Goal: Find specific page/section: Find specific page/section

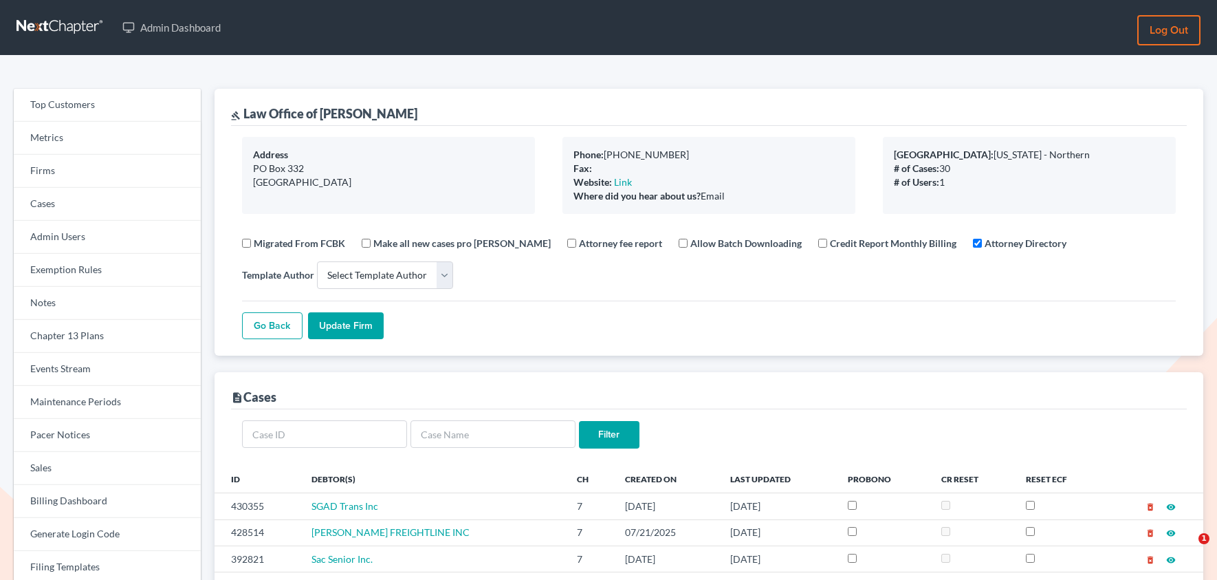
select select
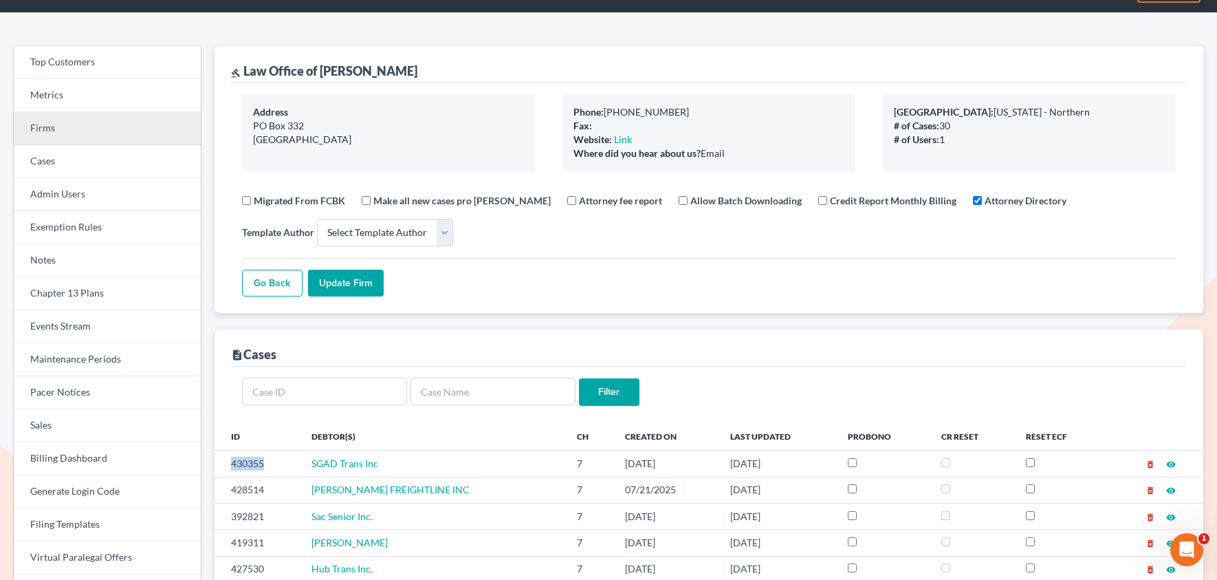
click at [100, 128] on link "Firms" at bounding box center [107, 128] width 187 height 33
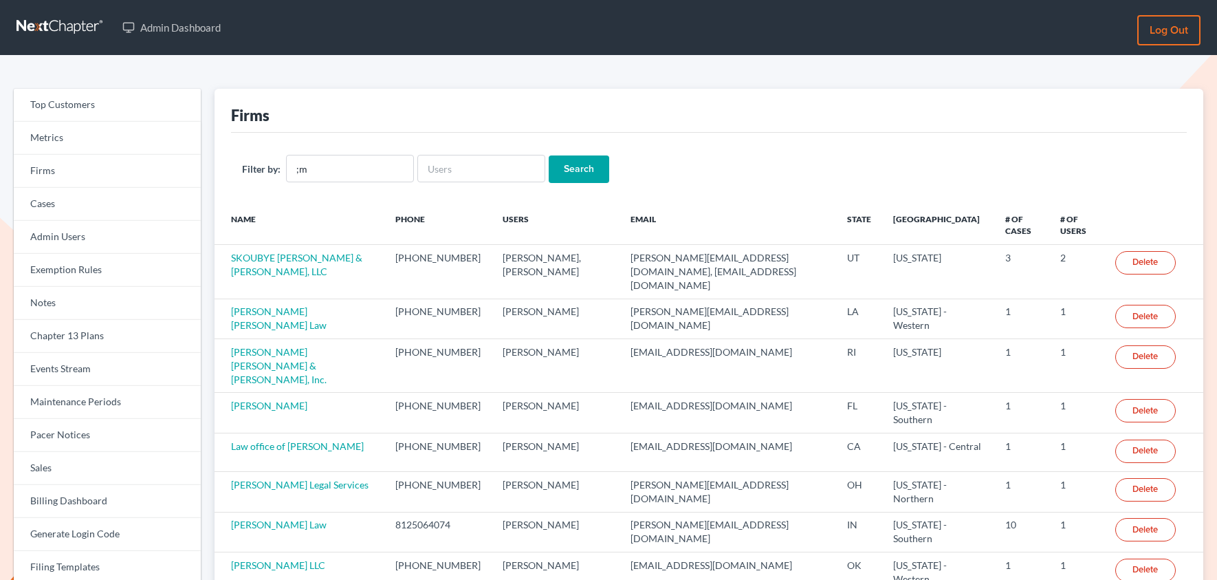
type input ";"
type input "[PERSON_NAME]"
click at [549, 155] on input "Search" at bounding box center [579, 169] width 61 height 28
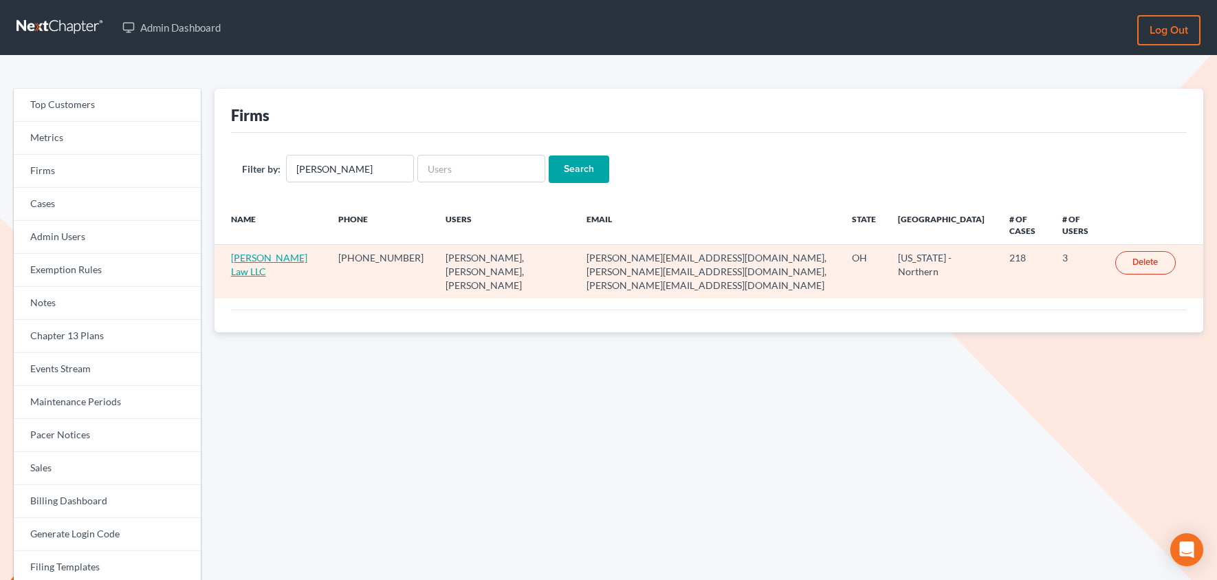
click at [270, 263] on link "[PERSON_NAME] Law LLC" at bounding box center [269, 264] width 76 height 25
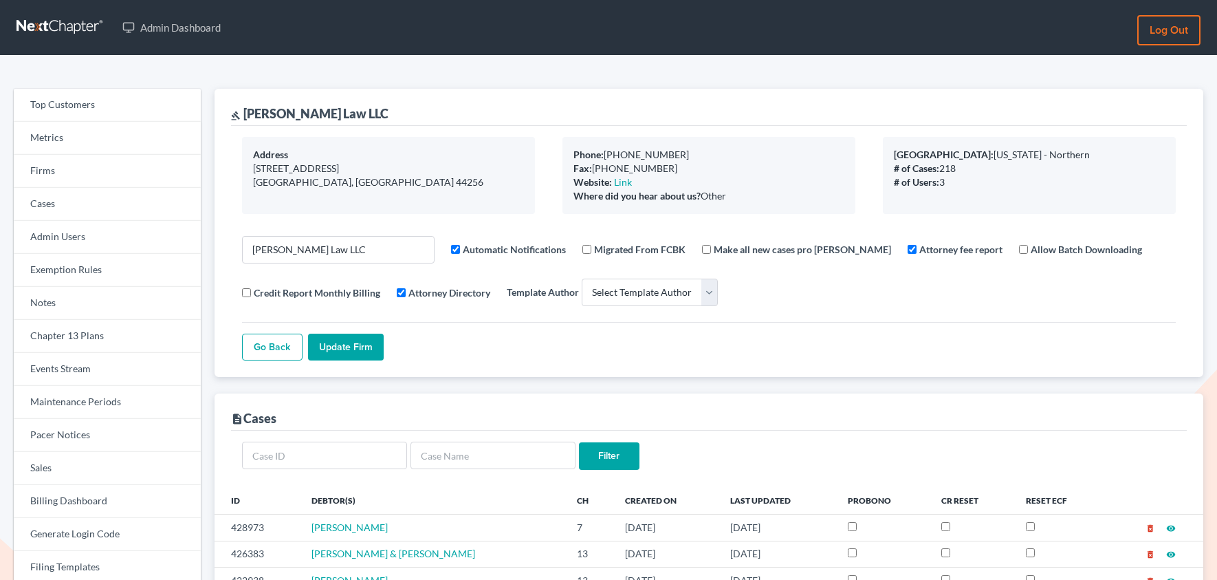
select select
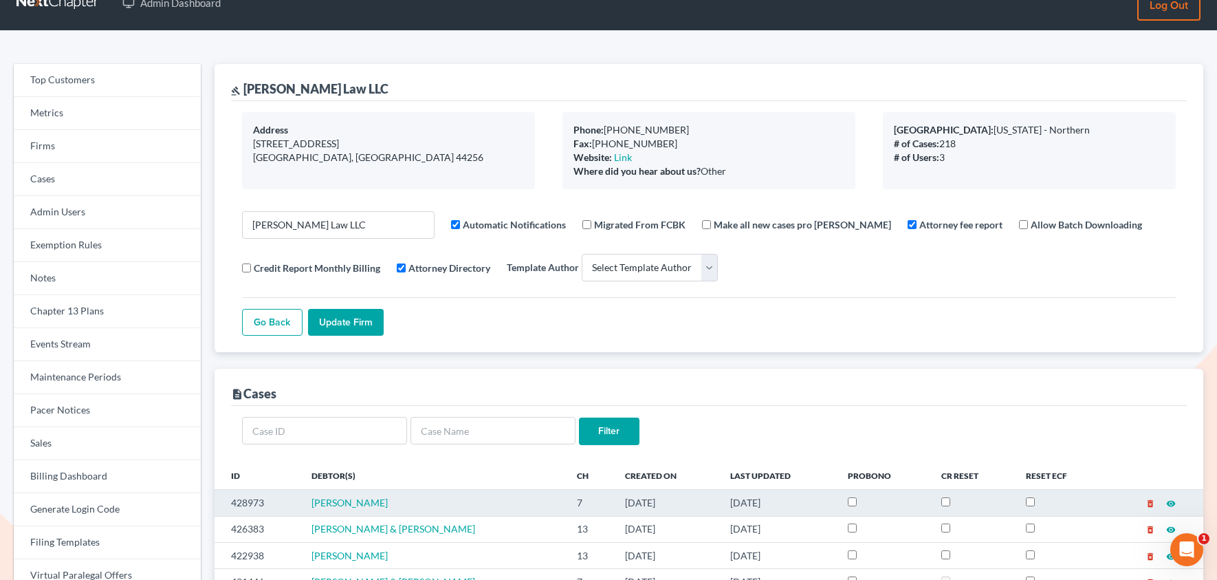
scroll to position [25, 0]
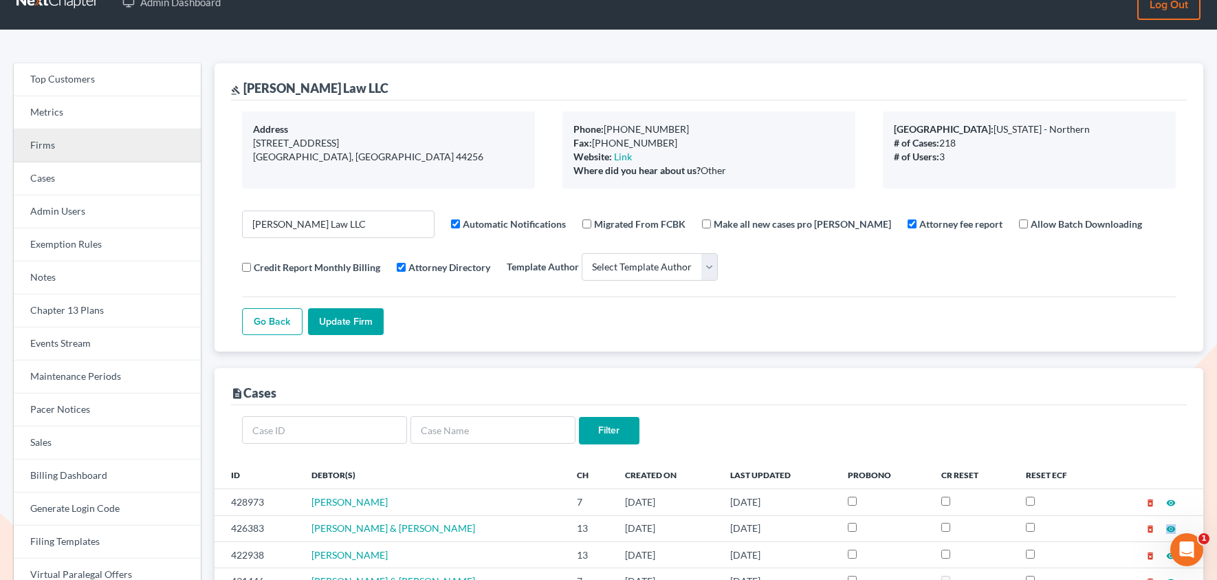
click at [47, 141] on link "Firms" at bounding box center [107, 145] width 187 height 33
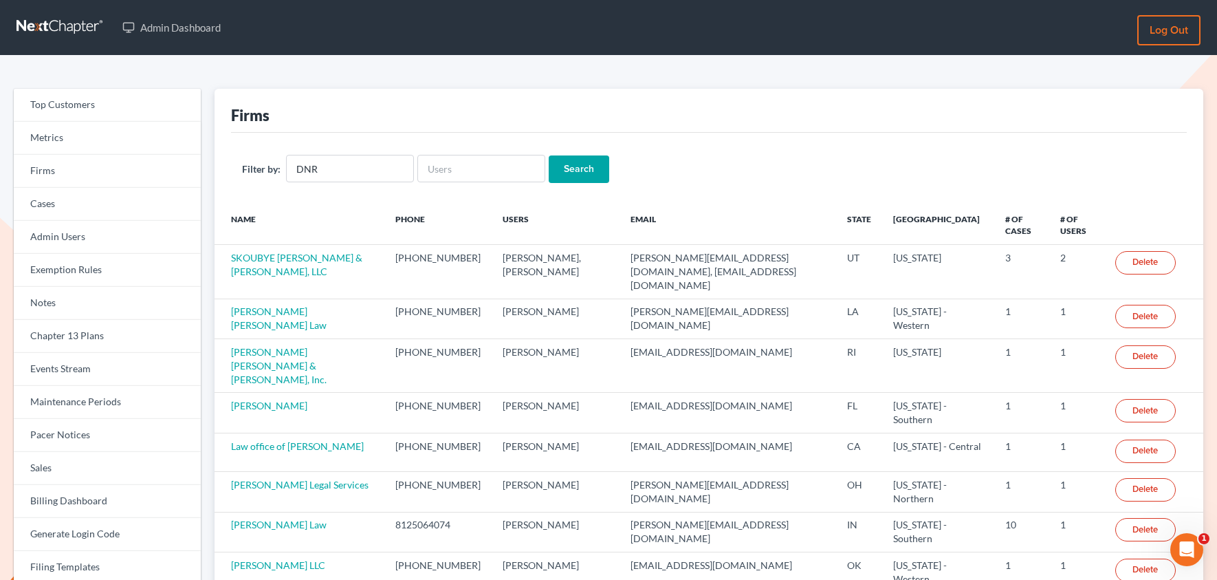
type input "DNR"
click at [549, 155] on input "Search" at bounding box center [579, 169] width 61 height 28
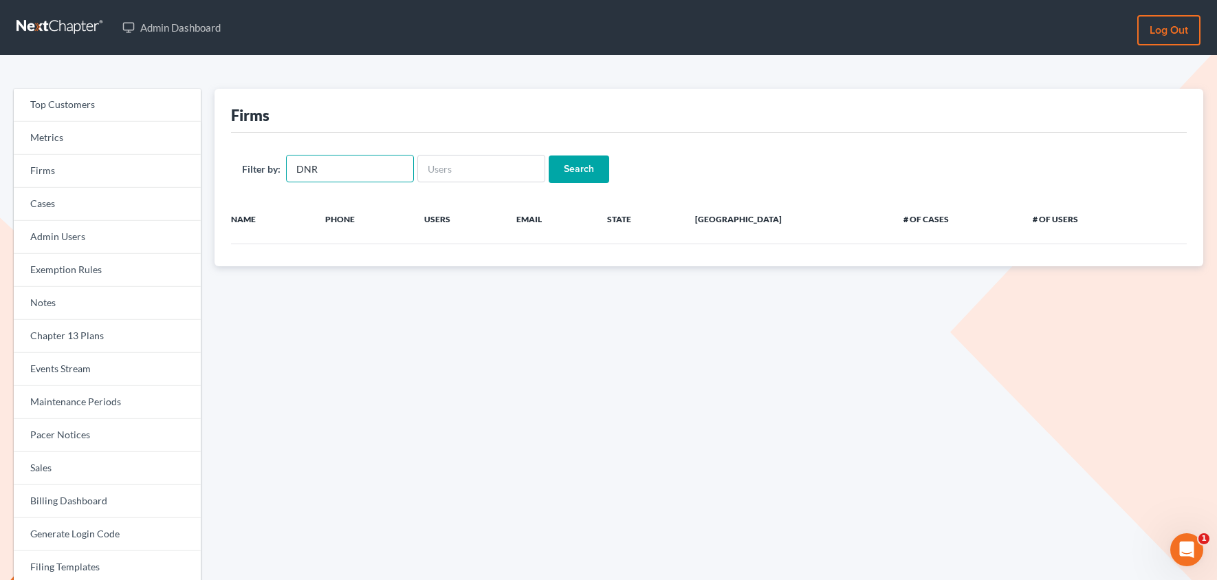
click at [334, 168] on input "DNR" at bounding box center [350, 169] width 128 height 28
type input "Dion"
click at [549, 155] on input "Search" at bounding box center [579, 169] width 61 height 28
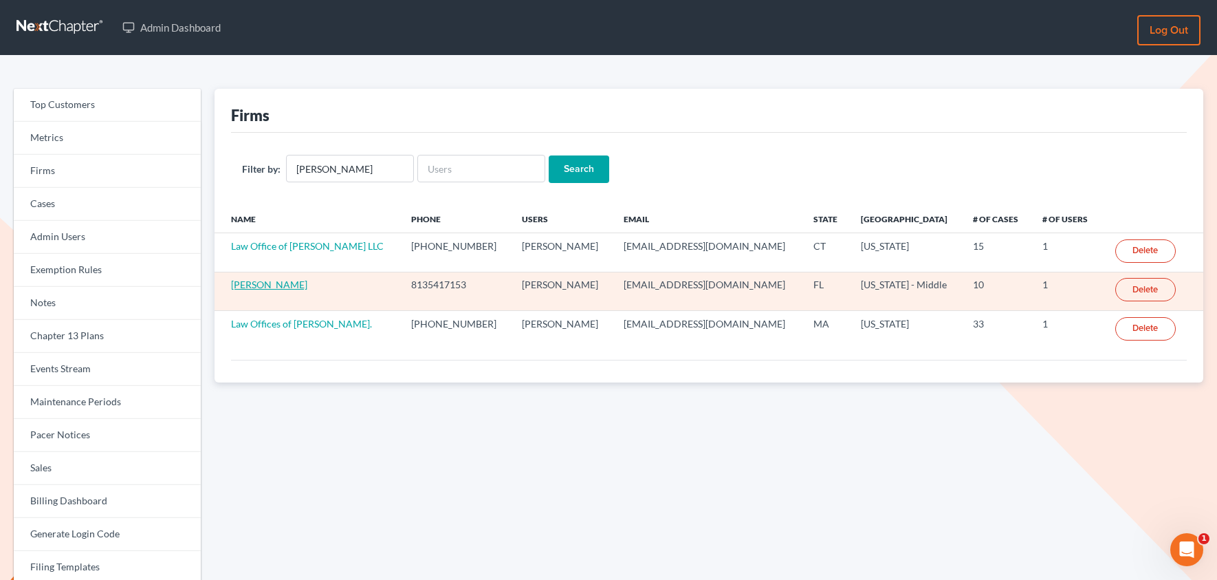
click at [289, 286] on link "[PERSON_NAME]" at bounding box center [269, 285] width 76 height 12
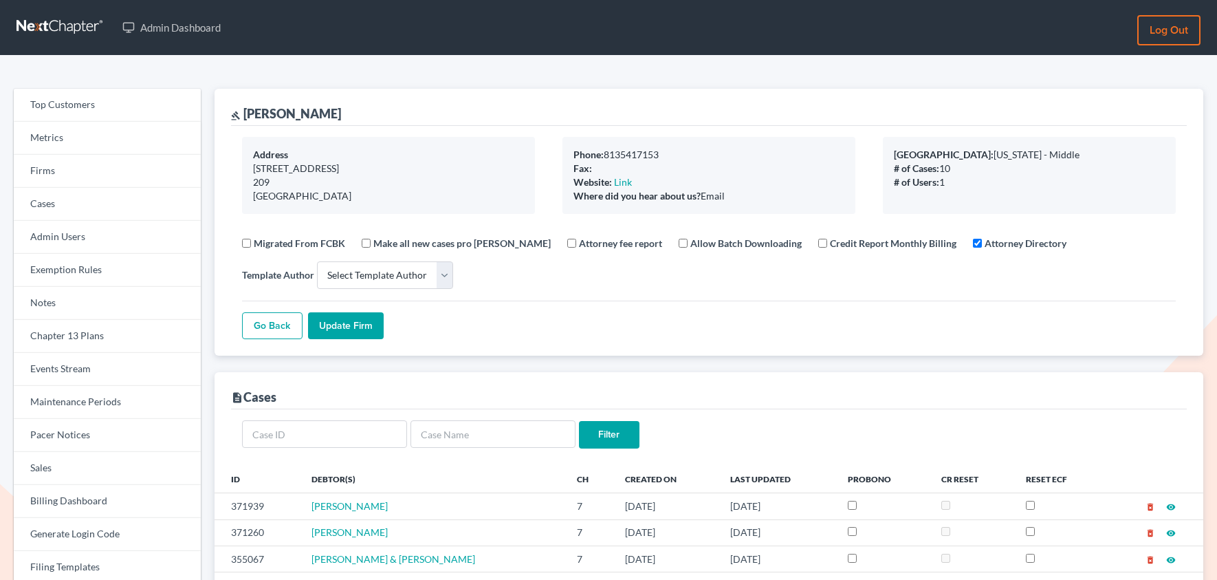
select select
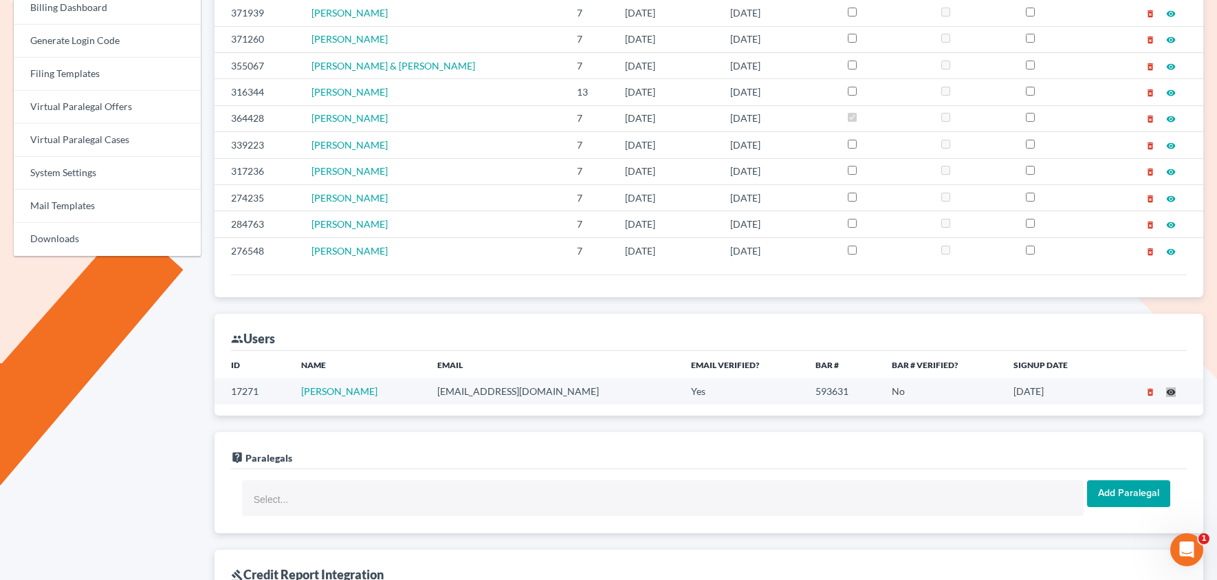
scroll to position [466, 0]
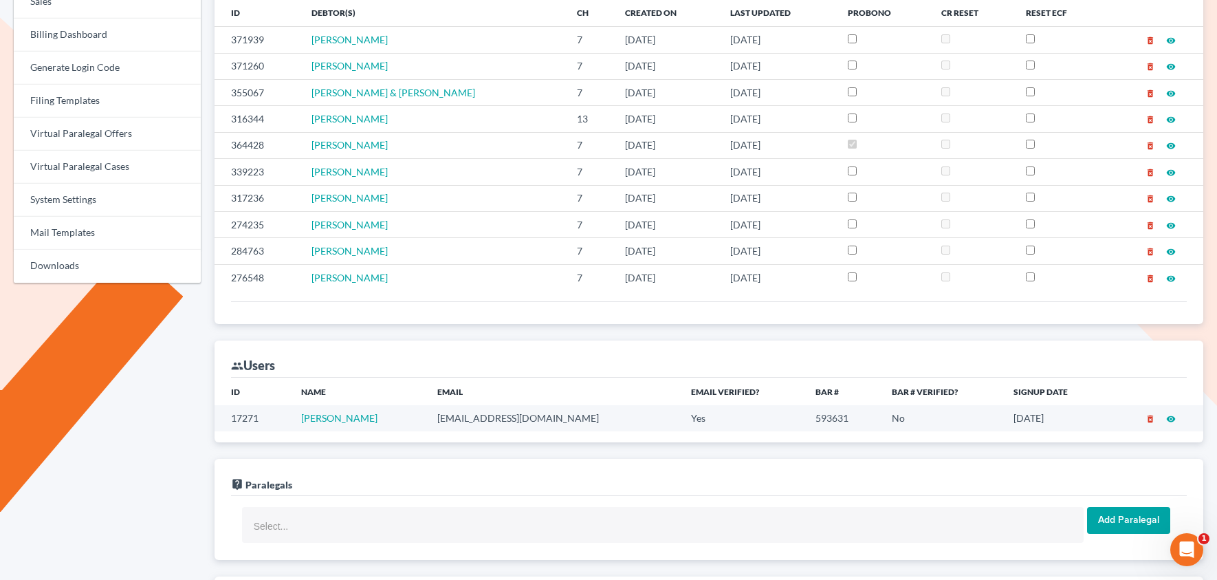
click at [455, 422] on td "attorneydionhancock@gmail.com" at bounding box center [553, 417] width 254 height 25
copy td "attorneydionhancock@gmail.com"
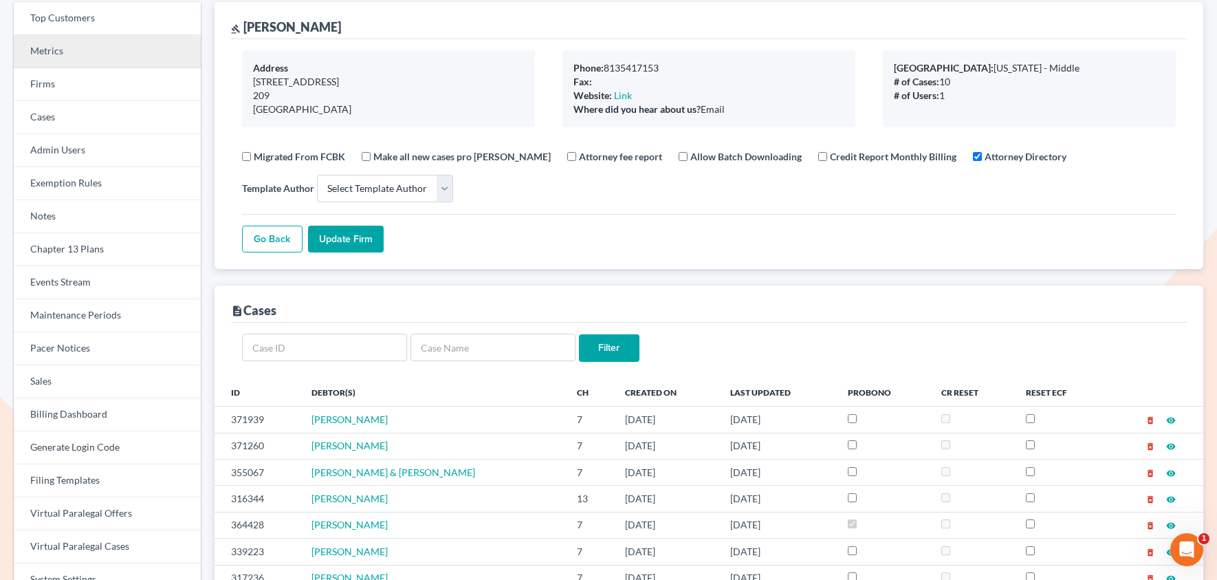
scroll to position [0, 0]
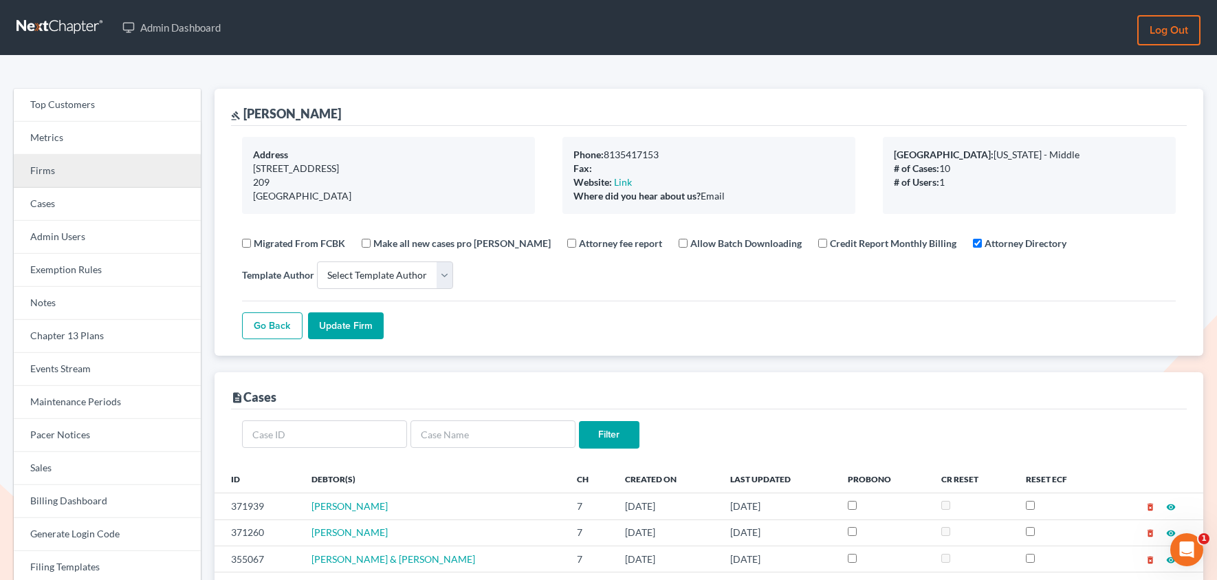
click at [72, 161] on link "Firms" at bounding box center [107, 171] width 187 height 33
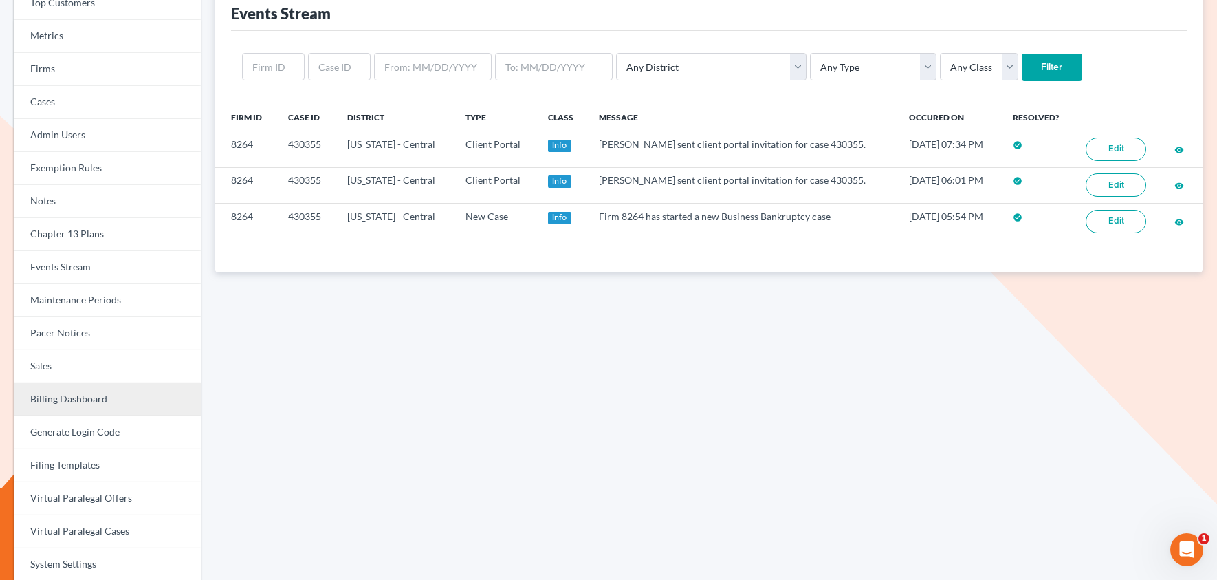
scroll to position [105, 0]
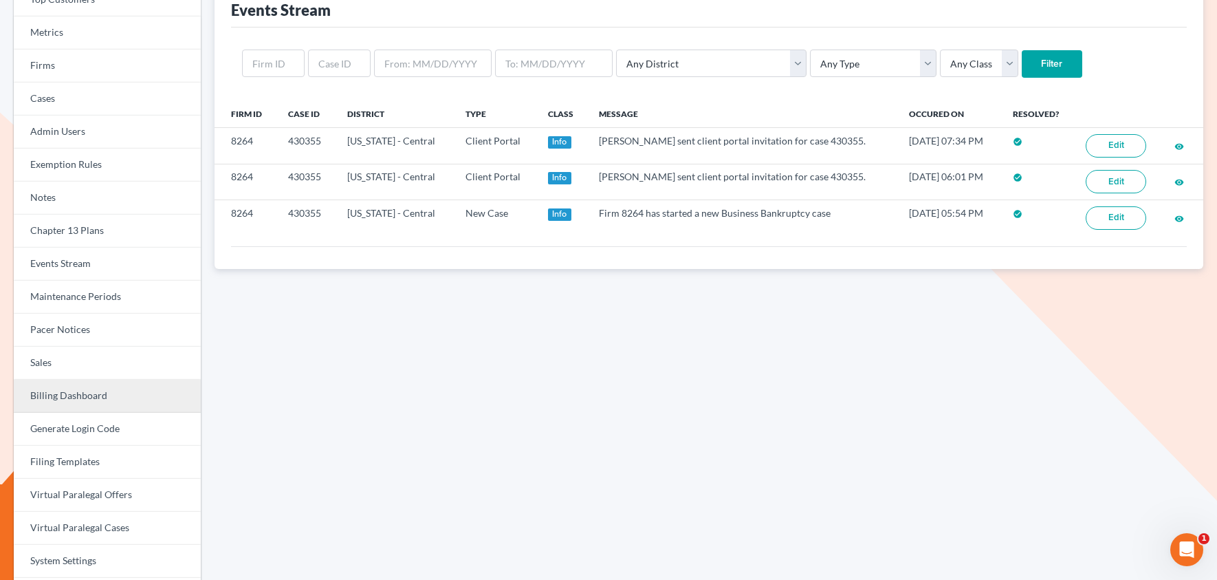
click at [91, 393] on link "Billing Dashboard" at bounding box center [107, 396] width 187 height 33
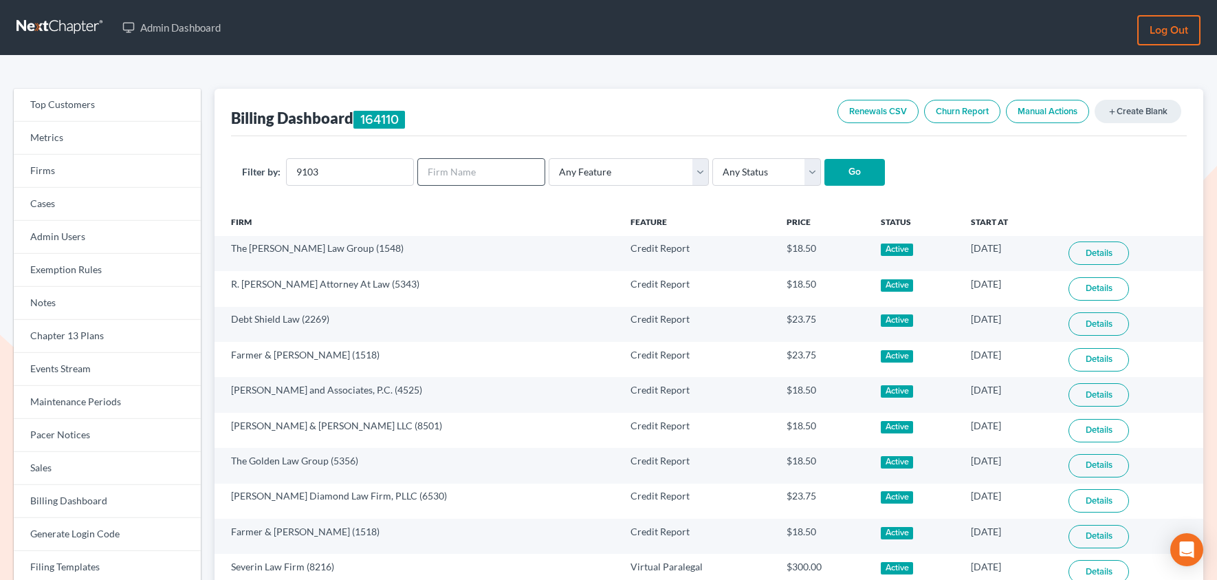
type input "9103"
click at [825, 159] on input "Go" at bounding box center [855, 173] width 61 height 28
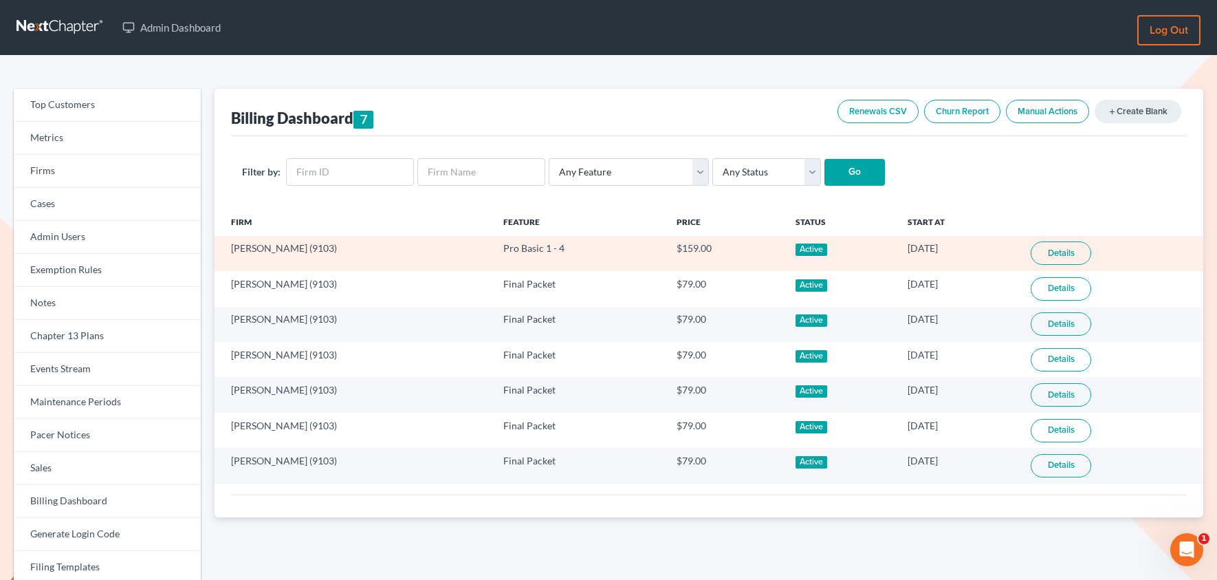
click at [1091, 254] on link "Details" at bounding box center [1061, 252] width 61 height 23
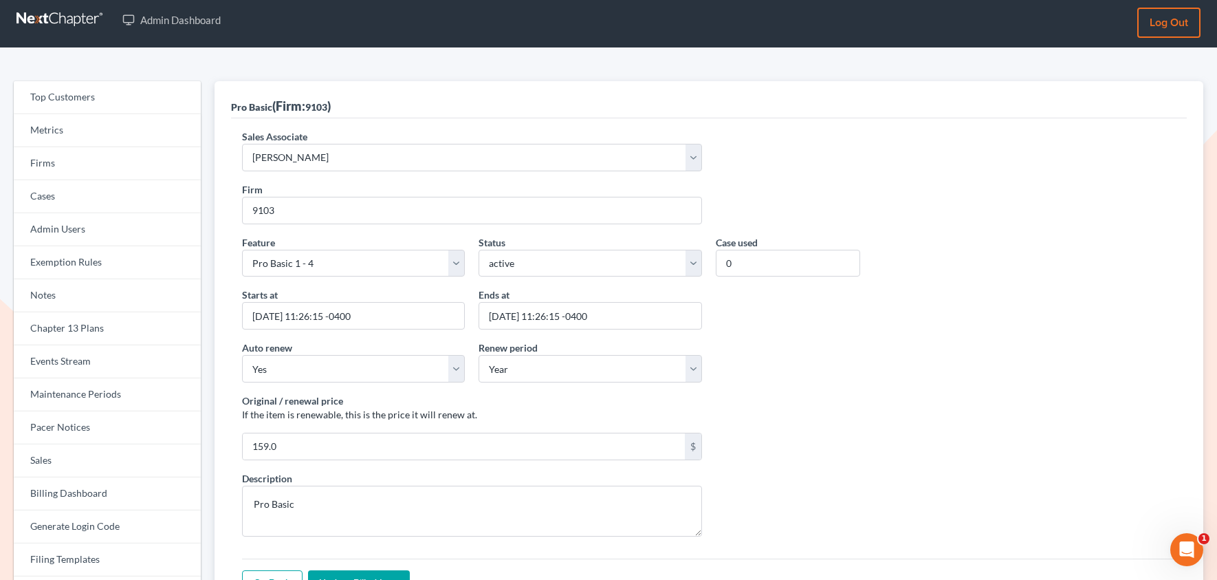
scroll to position [11, 0]
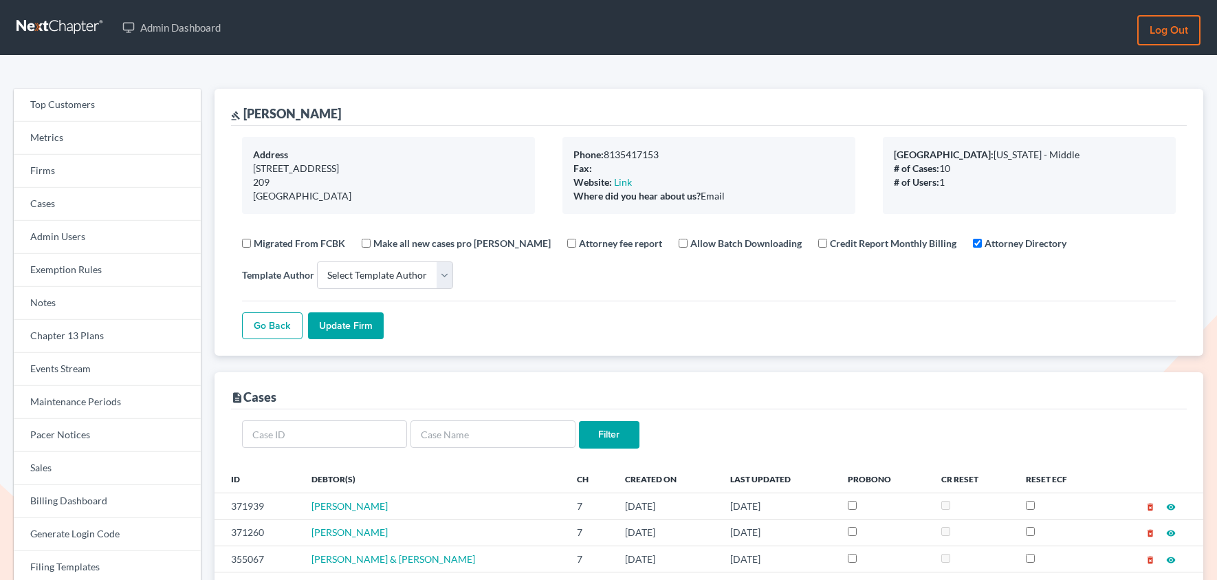
select select
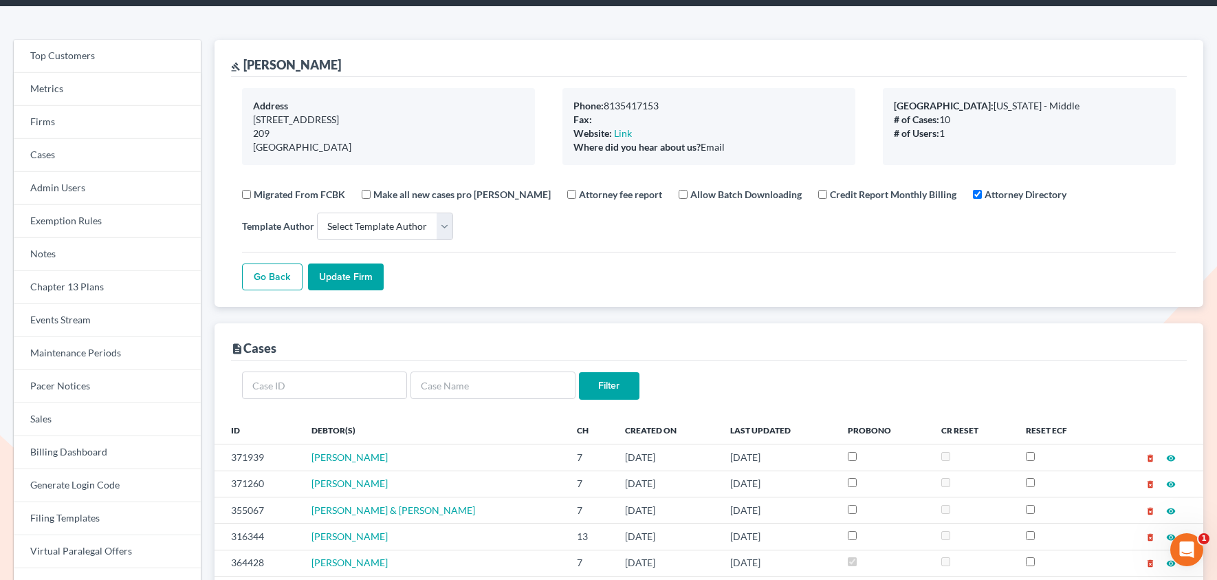
scroll to position [166, 0]
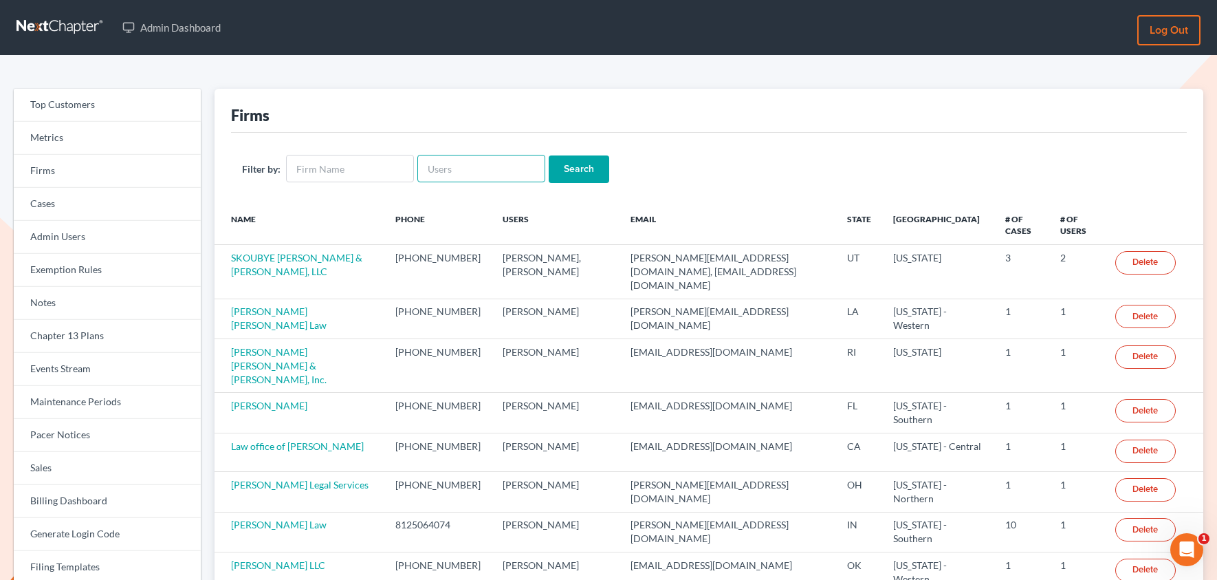
click at [454, 172] on input "text" at bounding box center [481, 169] width 128 height 28
paste input "[EMAIL_ADDRESS][DOMAIN_NAME]"
type input "jwolff@wolawgroup.com"
click at [590, 179] on input "Search" at bounding box center [579, 169] width 61 height 28
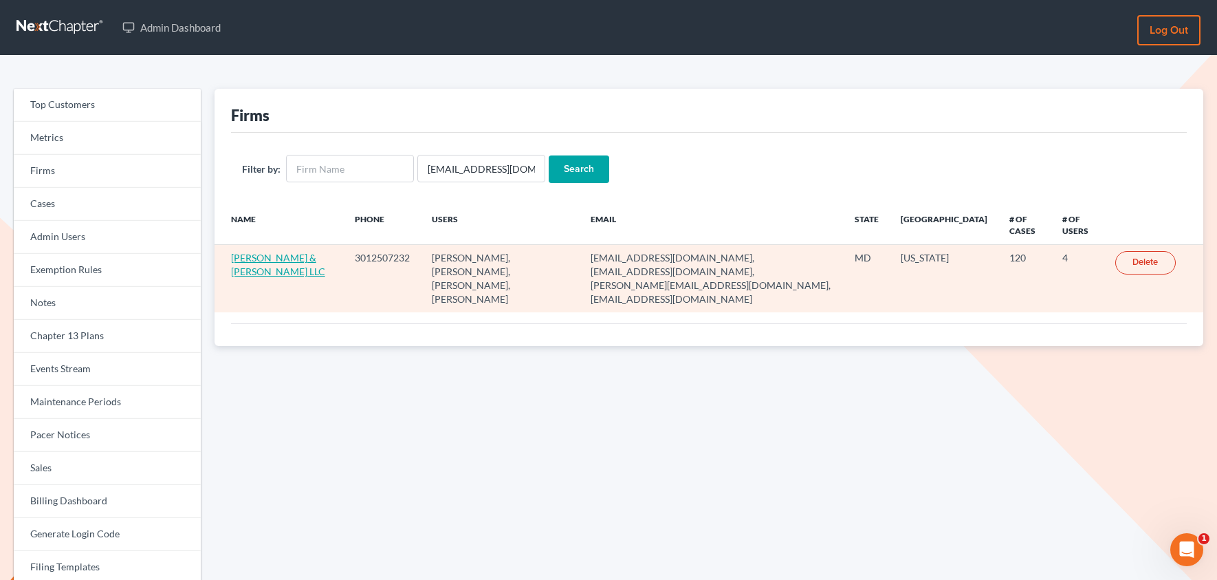
click at [265, 274] on link "Wolff & Orenstein LLC" at bounding box center [278, 264] width 94 height 25
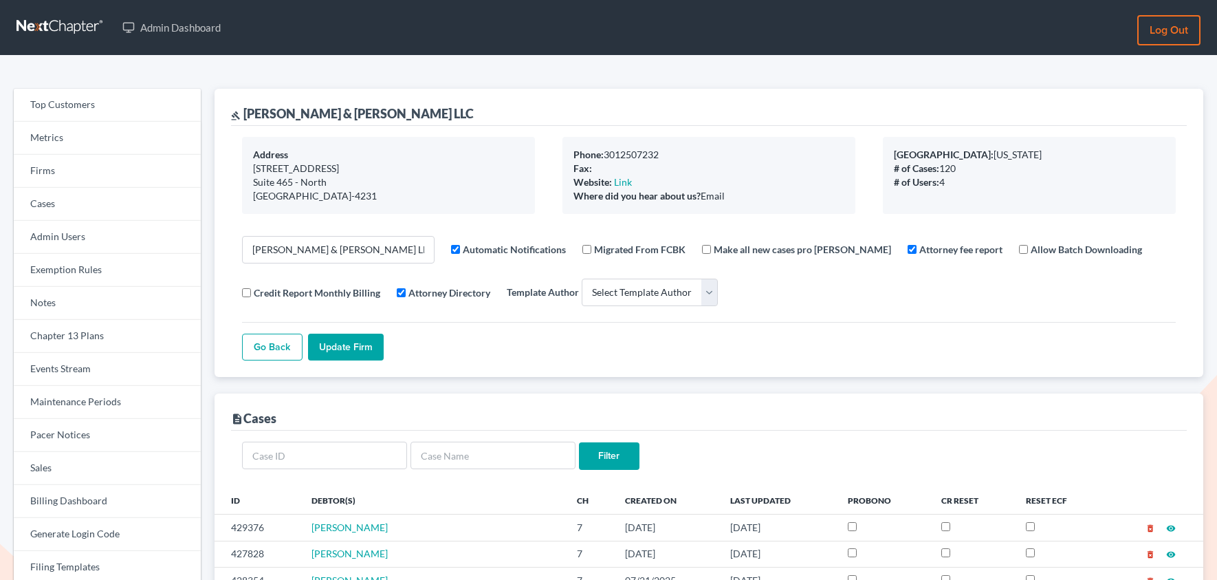
select select
drag, startPoint x: 390, startPoint y: 113, endPoint x: 245, endPoint y: 114, distance: 145.1
click at [246, 116] on div "gavel Wolff & Orenstein LLC" at bounding box center [709, 107] width 956 height 37
copy div "Wolff & Orenstein LLC"
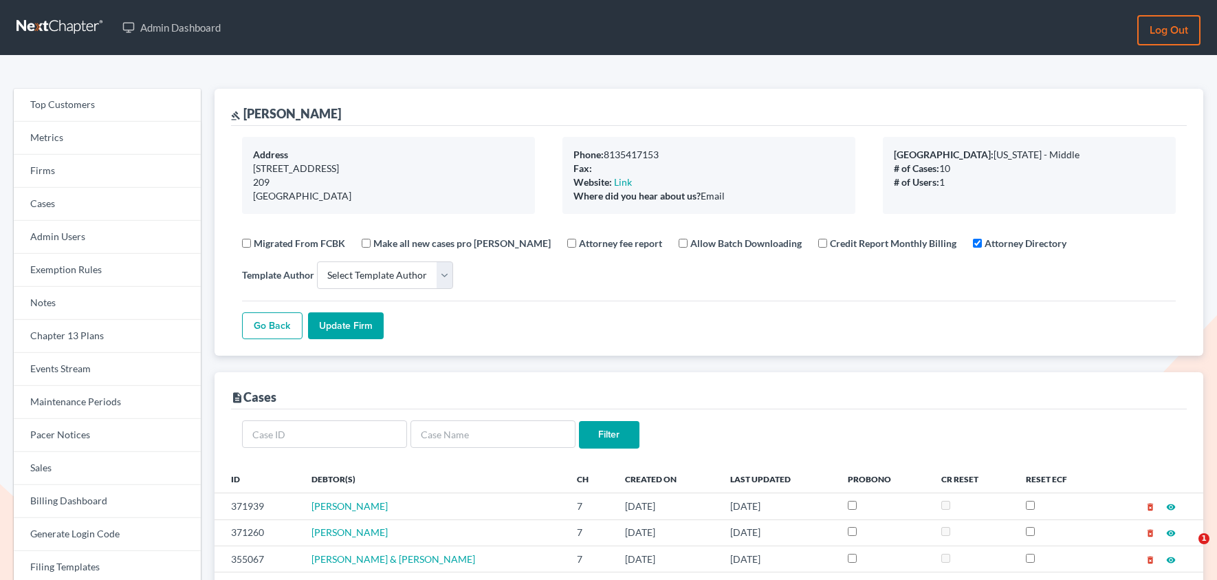
select select
click at [99, 361] on link "Events Stream" at bounding box center [107, 369] width 187 height 33
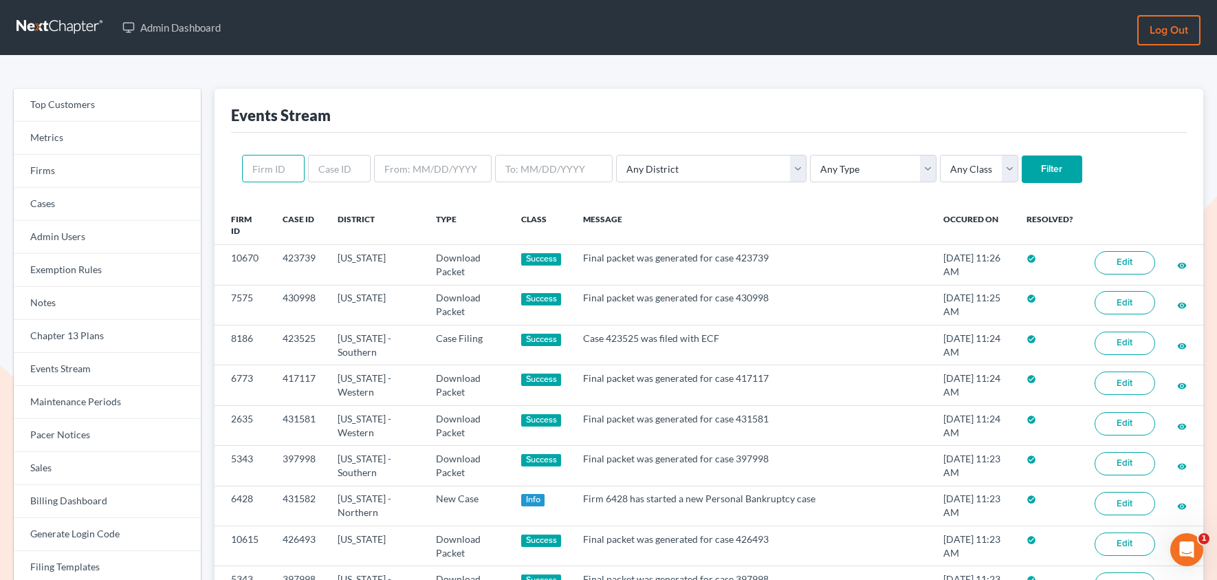
click at [276, 167] on input "text" at bounding box center [273, 169] width 63 height 28
paste input "8501"
type input "8501"
click at [1022, 171] on input "Filter" at bounding box center [1052, 169] width 61 height 28
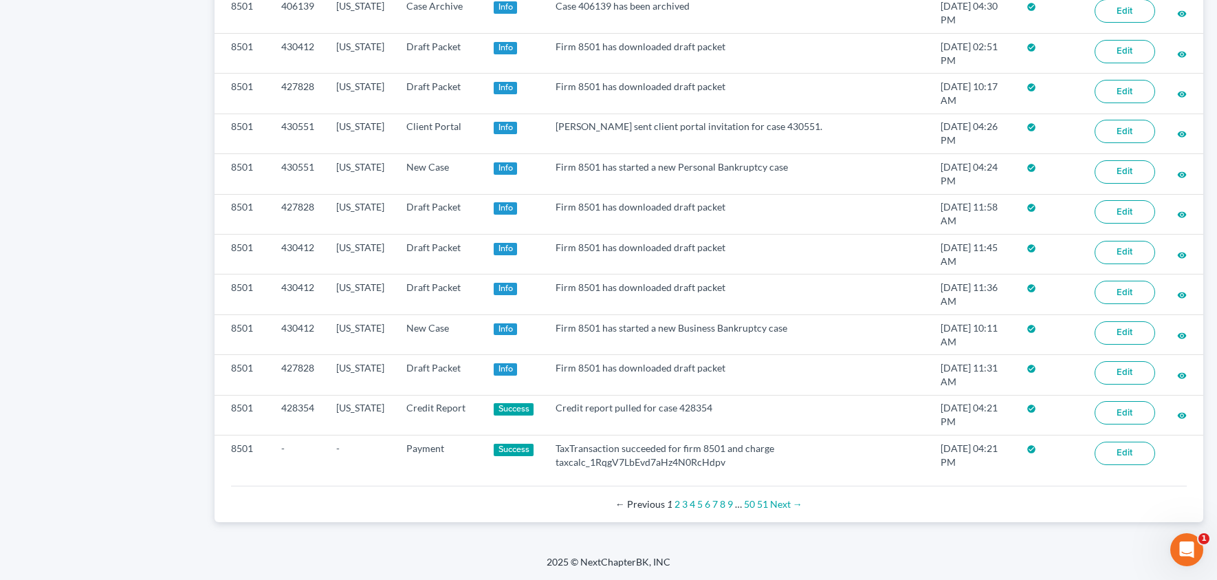
scroll to position [980, 0]
